Goal: Information Seeking & Learning: Compare options

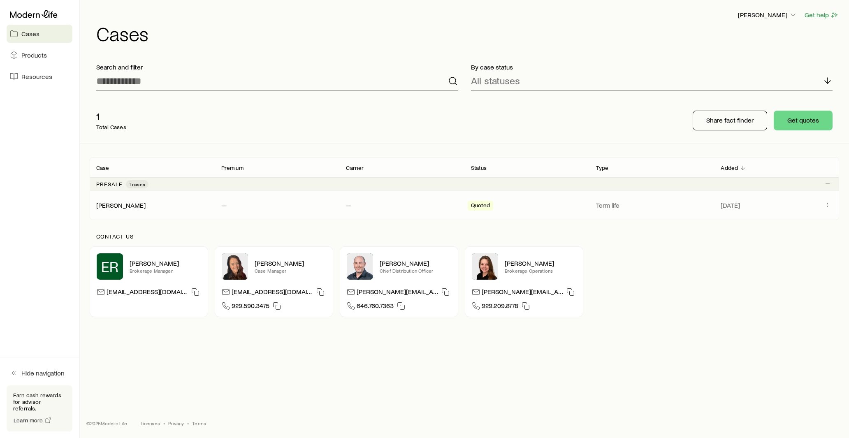
click at [167, 202] on div "[PERSON_NAME]" at bounding box center [152, 205] width 125 height 8
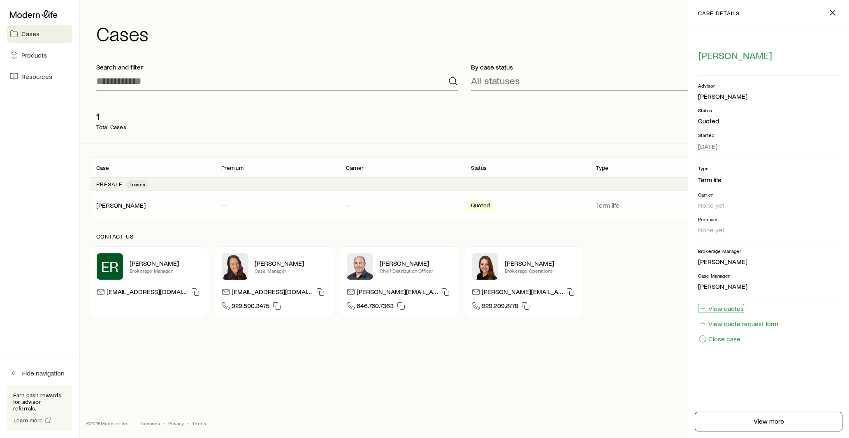
click at [727, 311] on link "View quotes" at bounding box center [721, 308] width 46 height 9
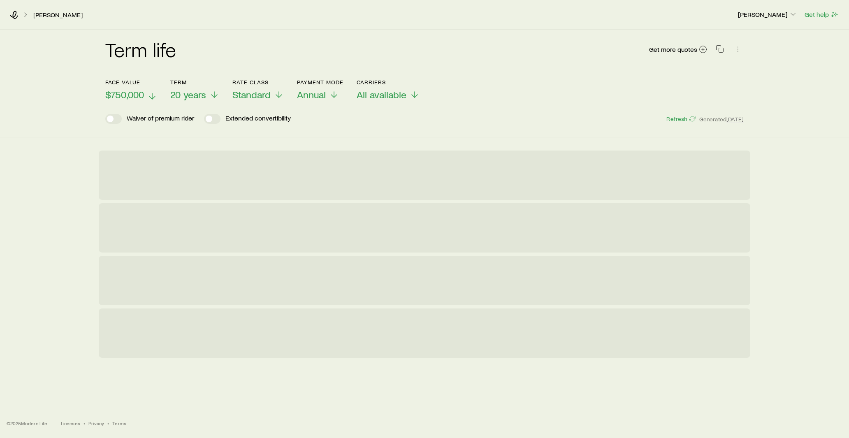
click at [153, 95] on icon at bounding box center [152, 96] width 10 height 10
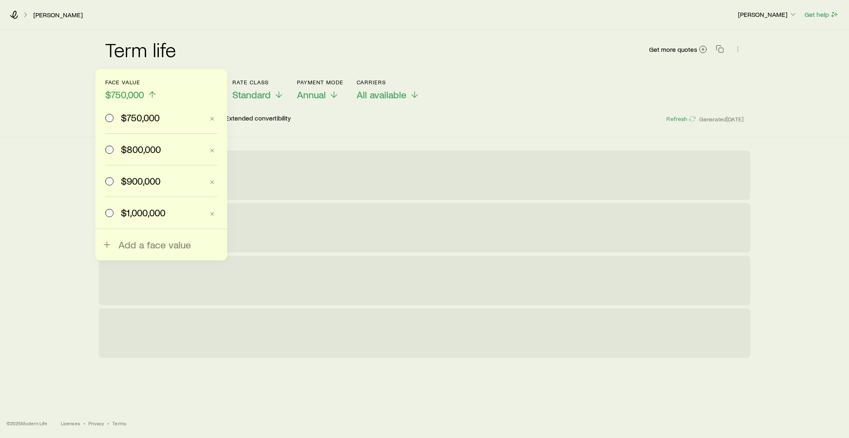
click at [124, 211] on span "$1,000,000" at bounding box center [143, 213] width 44 height 12
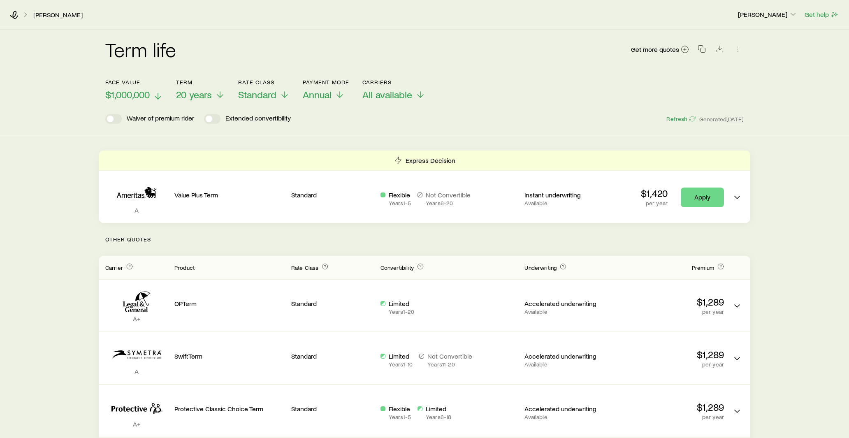
click at [266, 103] on header "Face value $1,000,000 Term 20 years Rate Class Standard Payment Mode Annual Car…" at bounding box center [424, 101] width 639 height 45
click at [266, 96] on span "Standard" at bounding box center [257, 95] width 38 height 12
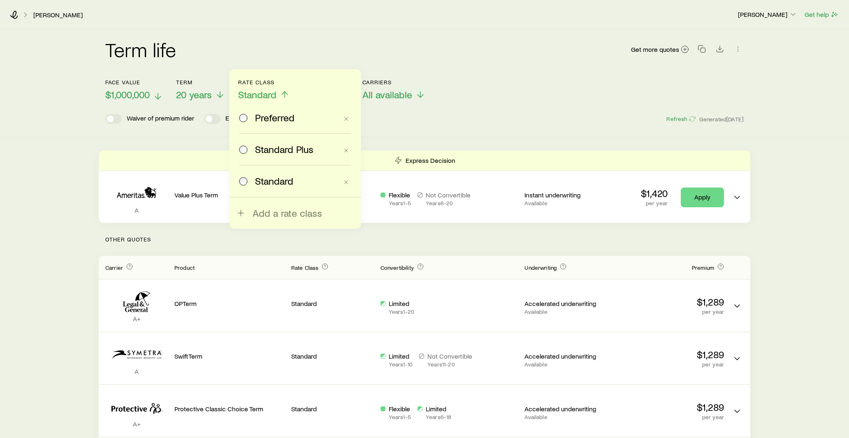
click at [270, 142] on label "Standard Plus" at bounding box center [288, 149] width 99 height 31
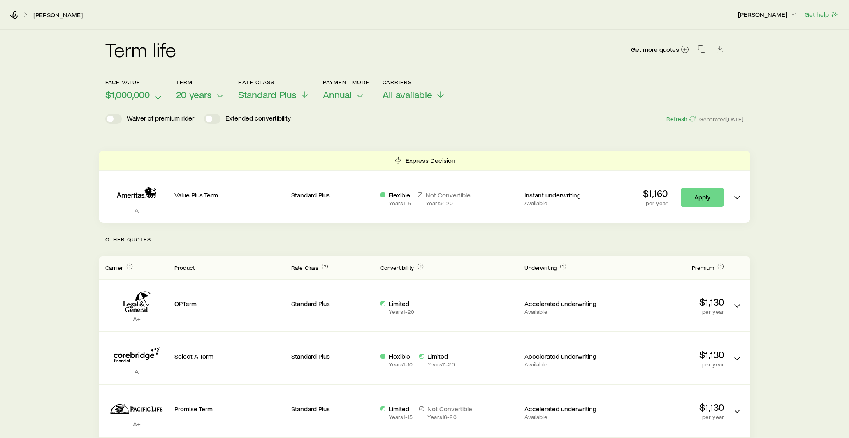
click at [267, 101] on header "Face value $1,000,000 Term 20 years Rate Class Standard Plus Payment Mode Annua…" at bounding box center [424, 101] width 639 height 45
click at [269, 95] on span "Standard Plus" at bounding box center [267, 95] width 58 height 12
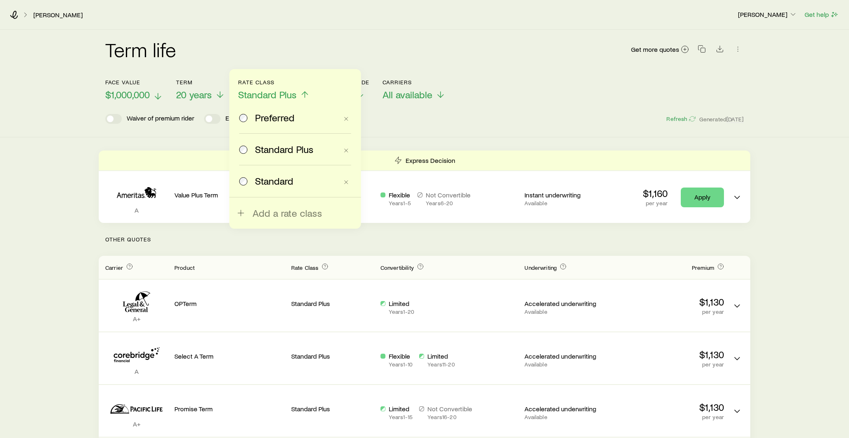
click at [270, 116] on span "Preferred" at bounding box center [274, 118] width 39 height 12
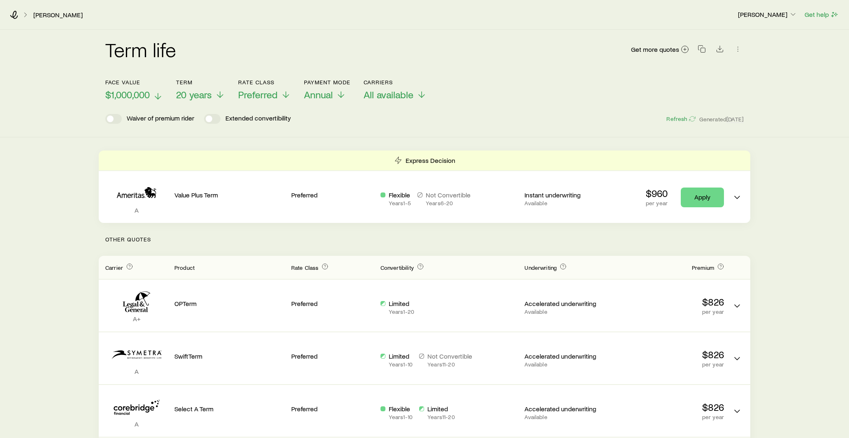
click at [269, 101] on header "Face value $1,000,000 Term 20 years Rate Class Preferred Payment Mode Annual Ca…" at bounding box center [424, 101] width 639 height 45
click at [269, 98] on span "Preferred" at bounding box center [257, 95] width 39 height 12
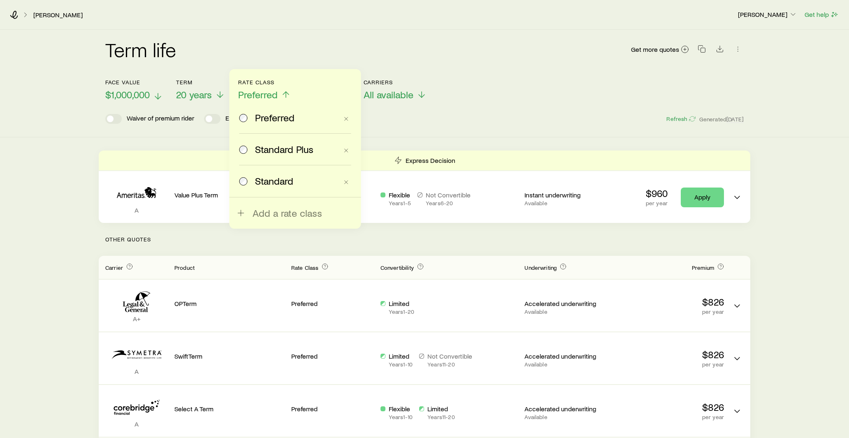
click at [279, 175] on span "Standard" at bounding box center [274, 181] width 38 height 12
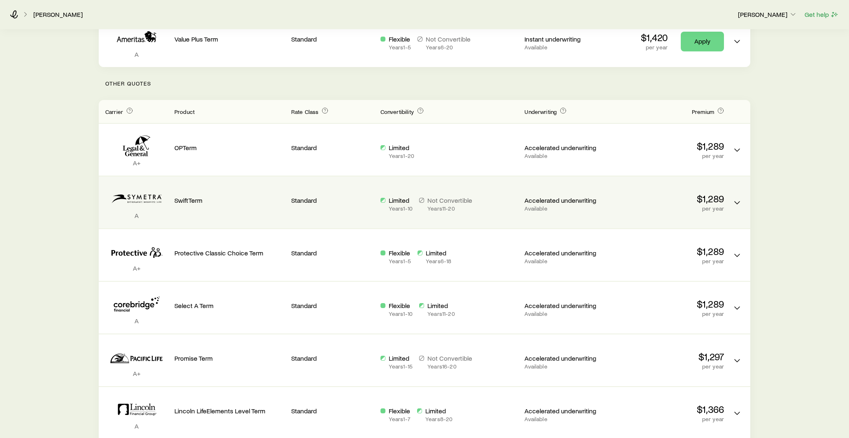
scroll to position [158, 0]
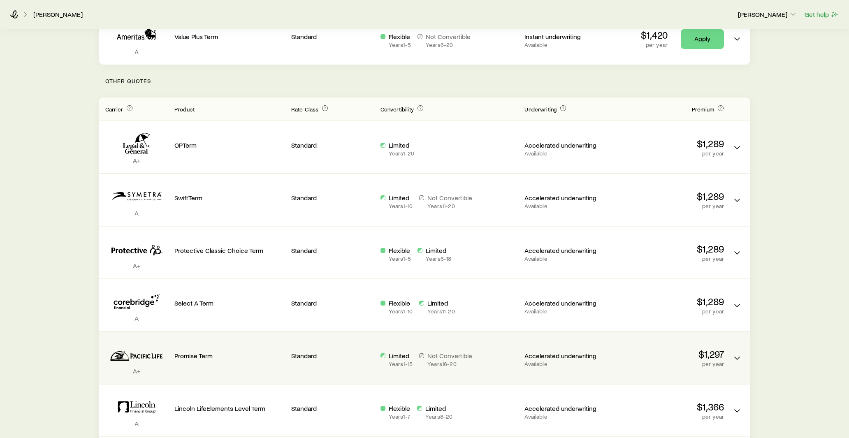
click at [263, 347] on div "Promise Term" at bounding box center [229, 349] width 110 height 21
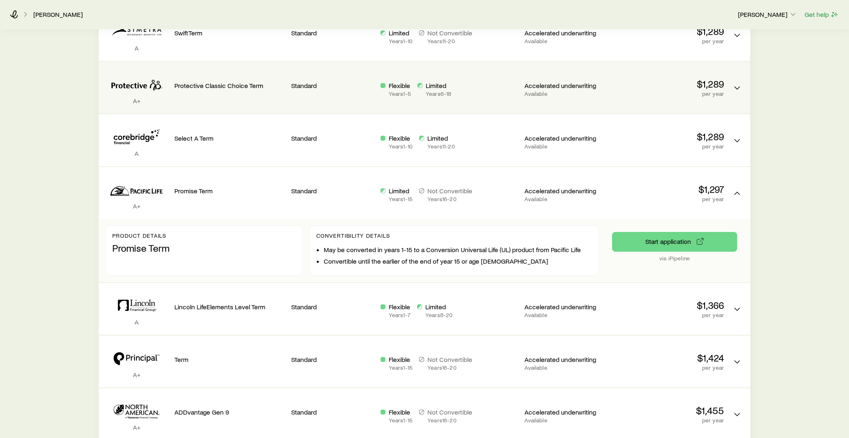
scroll to position [0, 0]
